Goal: Use online tool/utility: Utilize a website feature to perform a specific function

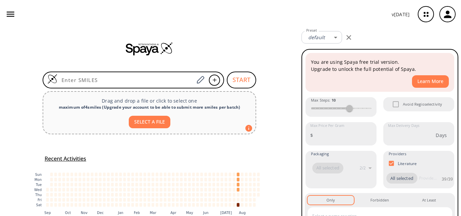
click at [112, 83] on input at bounding box center [125, 80] width 137 height 7
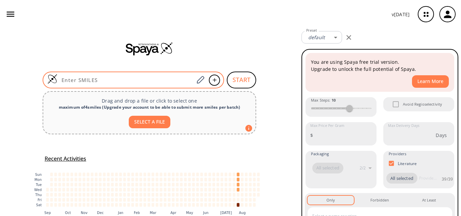
paste input "CCOC(OCC)C1=CC=C(CC2=CC=NC=C2)C=C1"
type input "CCOC(OCC)C1=CC=C(CC2=CC=NC=C2)C=C1"
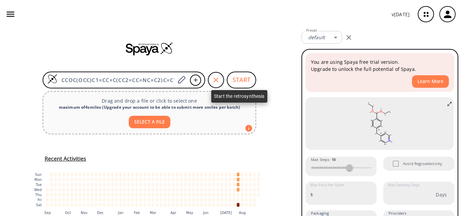
click at [239, 78] on button "START" at bounding box center [241, 80] width 29 height 17
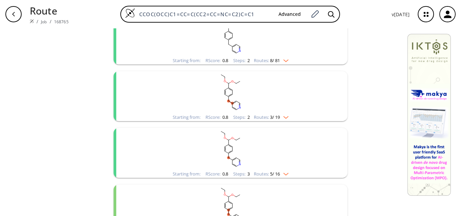
scroll to position [101, 0]
click at [235, 106] on rect "clusters" at bounding box center [231, 91] width 176 height 42
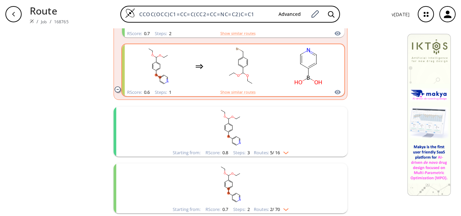
scroll to position [304, 0]
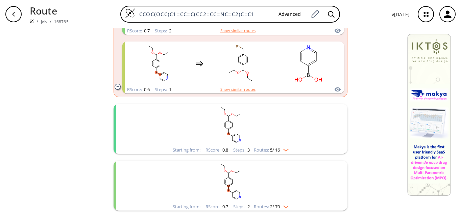
click at [258, 130] on rect "clusters" at bounding box center [231, 125] width 176 height 42
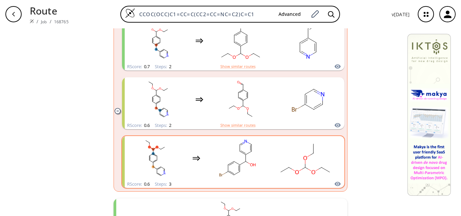
scroll to position [575, 0]
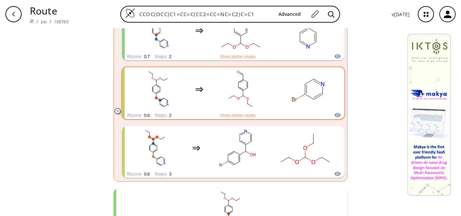
click at [274, 93] on div "clusters" at bounding box center [233, 89] width 211 height 44
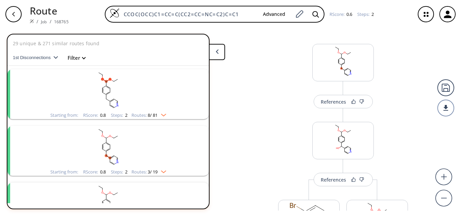
click at [138, 96] on rect "clusters" at bounding box center [108, 90] width 176 height 42
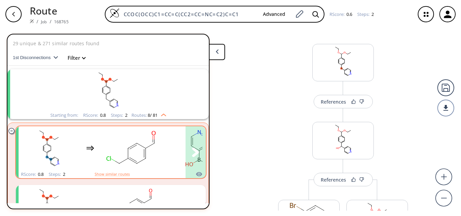
scroll to position [34, 0]
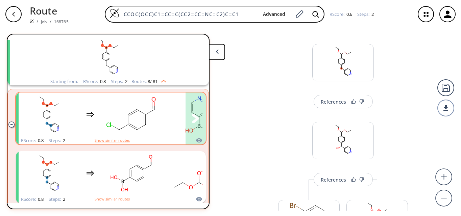
click at [167, 130] on div "clusters" at bounding box center [158, 115] width 279 height 44
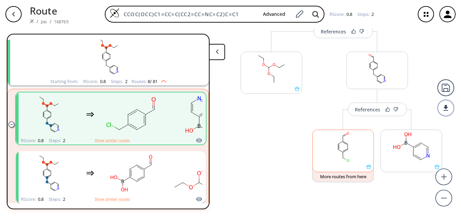
scroll to position [80, 0]
